Goal: Navigation & Orientation: Find specific page/section

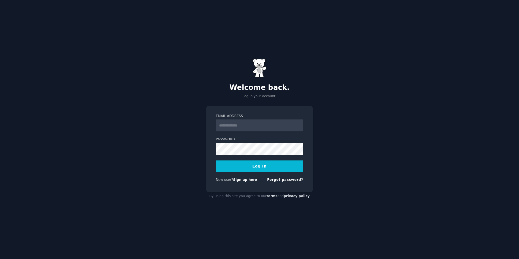
click at [285, 181] on link "Forgot password?" at bounding box center [285, 180] width 36 height 4
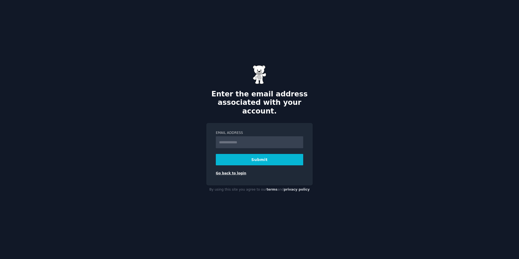
click at [238, 171] on link "Go back to login" at bounding box center [231, 173] width 30 height 4
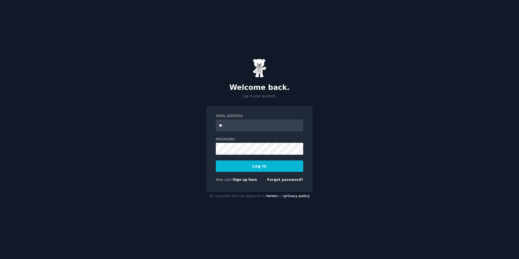
type input "**********"
click at [243, 168] on button "Log In" at bounding box center [259, 166] width 87 height 11
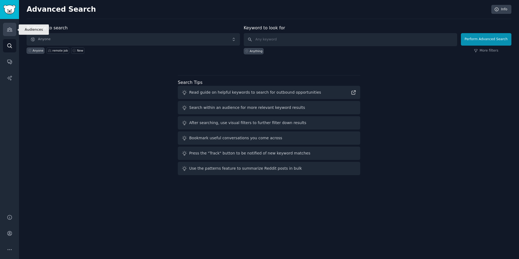
click at [10, 32] on icon "Sidebar" at bounding box center [10, 30] width 6 height 6
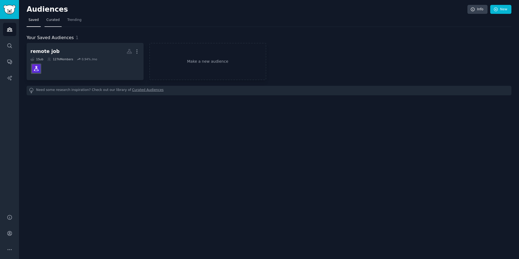
drag, startPoint x: 47, startPoint y: 21, endPoint x: 57, endPoint y: 21, distance: 9.2
click at [48, 21] on span "Curated" at bounding box center [52, 20] width 13 height 5
